Goal: Information Seeking & Learning: Learn about a topic

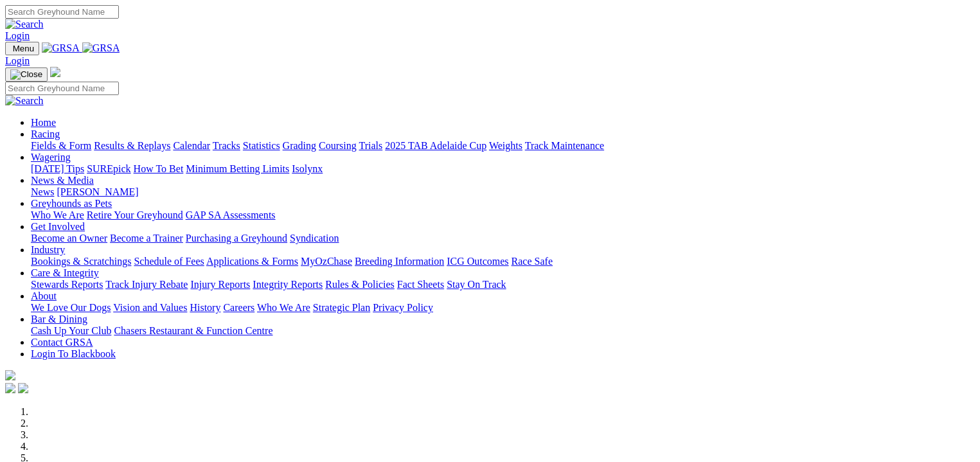
click at [47, 140] on link "Fields & Form" at bounding box center [61, 145] width 60 height 11
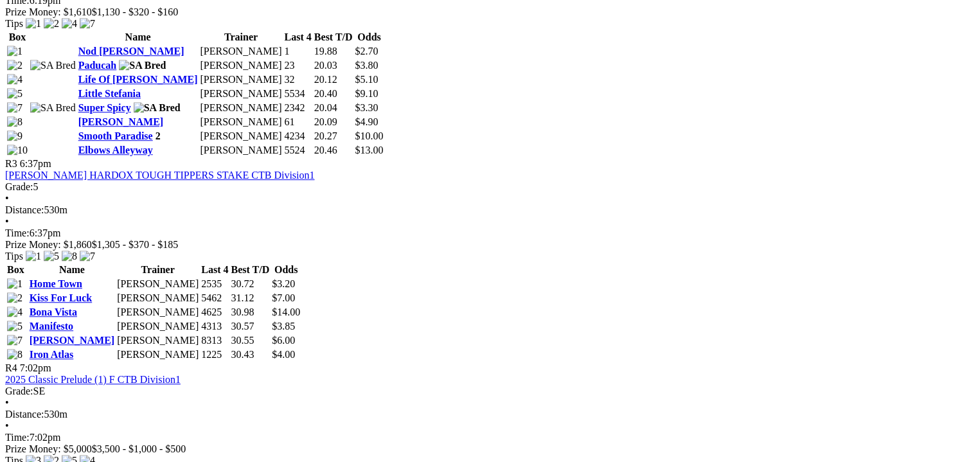
scroll to position [964, 0]
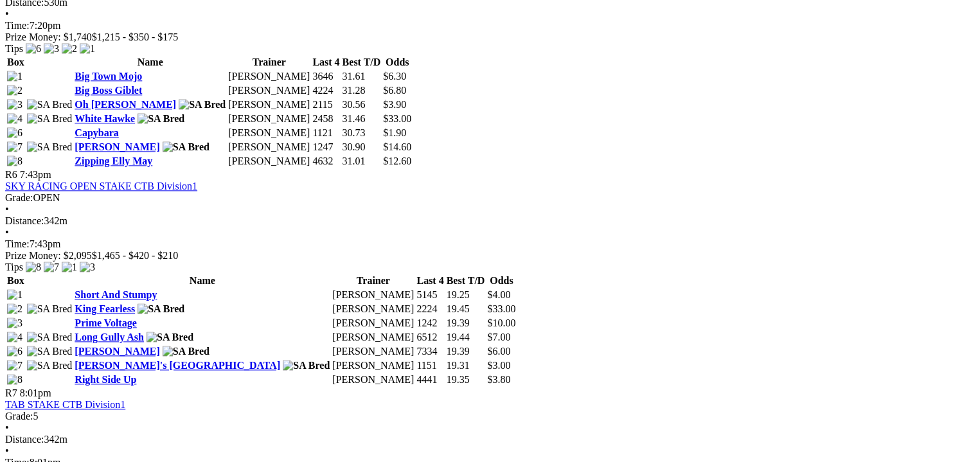
scroll to position [1558, 0]
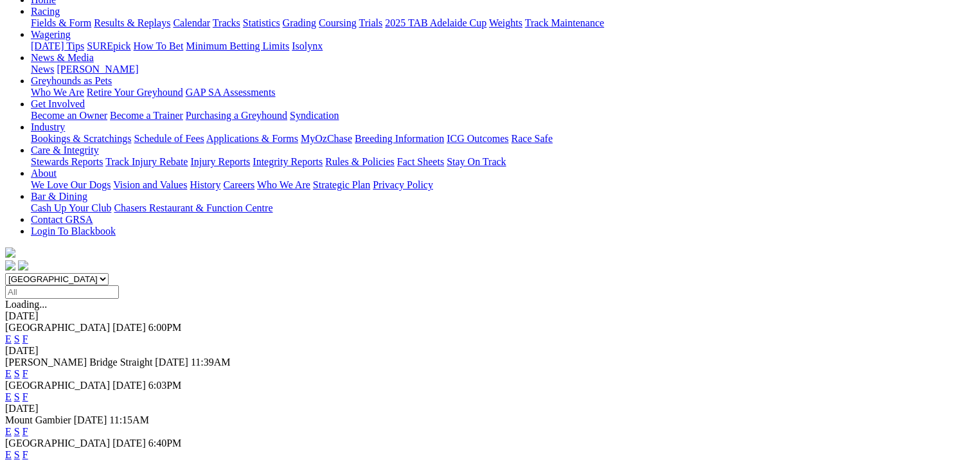
scroll to position [144, 0]
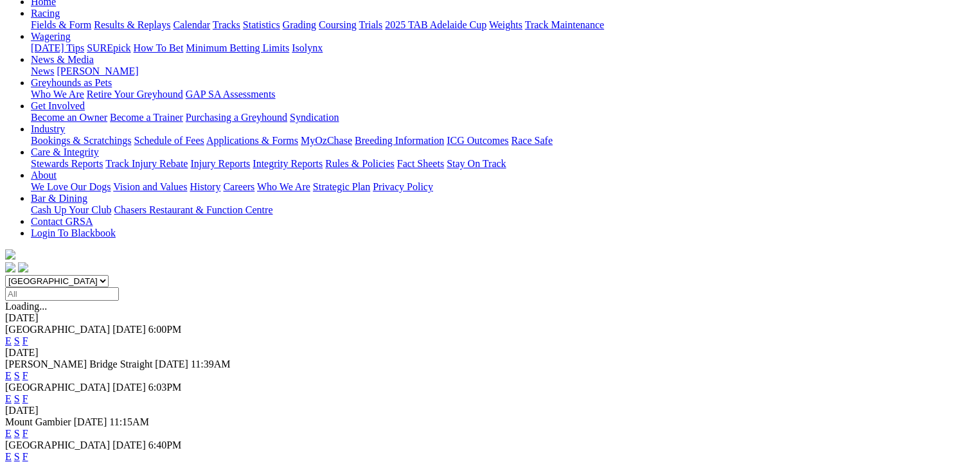
click at [28, 428] on link "F" at bounding box center [25, 433] width 6 height 11
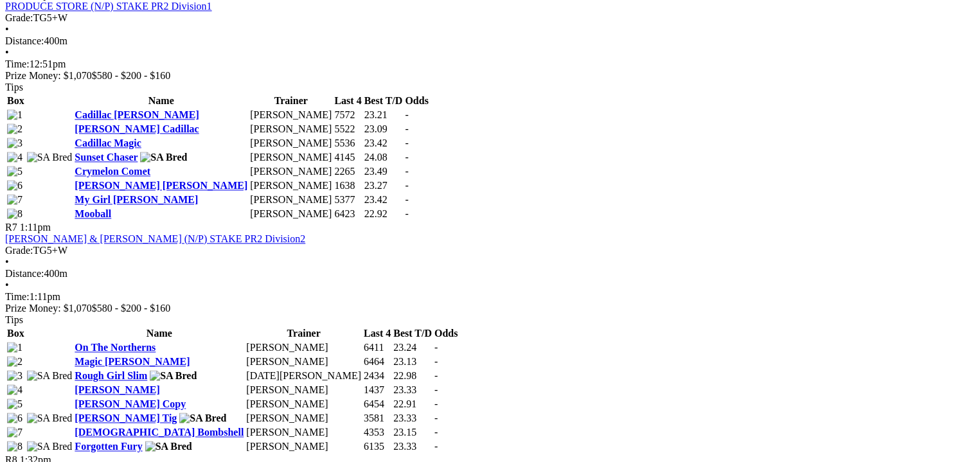
scroll to position [1800, 0]
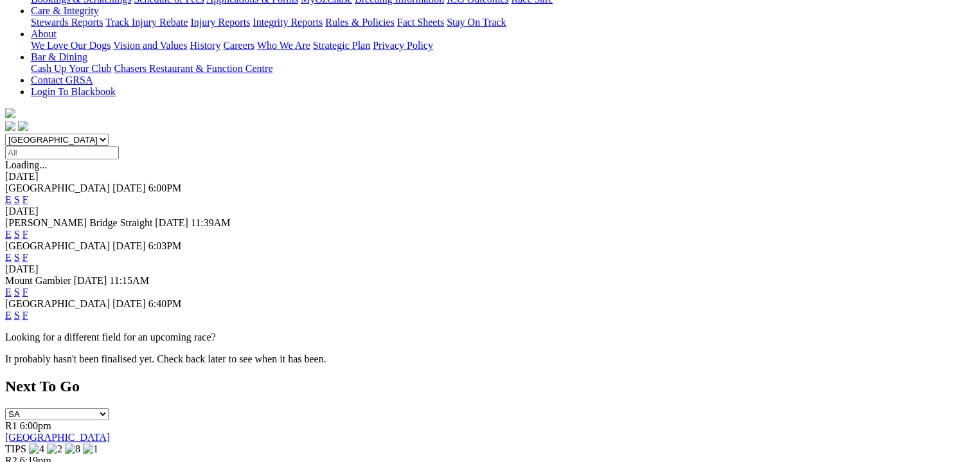
scroll to position [289, 0]
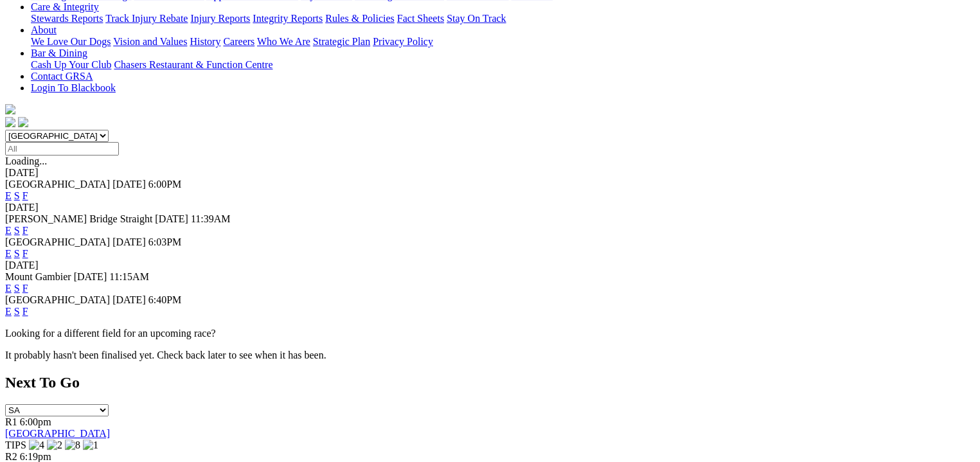
click at [28, 306] on link "F" at bounding box center [25, 311] width 6 height 11
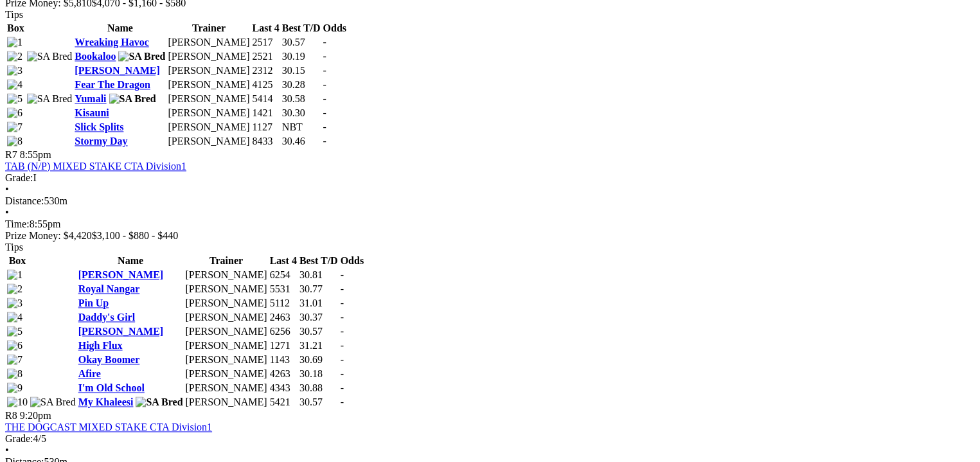
scroll to position [1896, 0]
